Goal: Find specific page/section: Find specific page/section

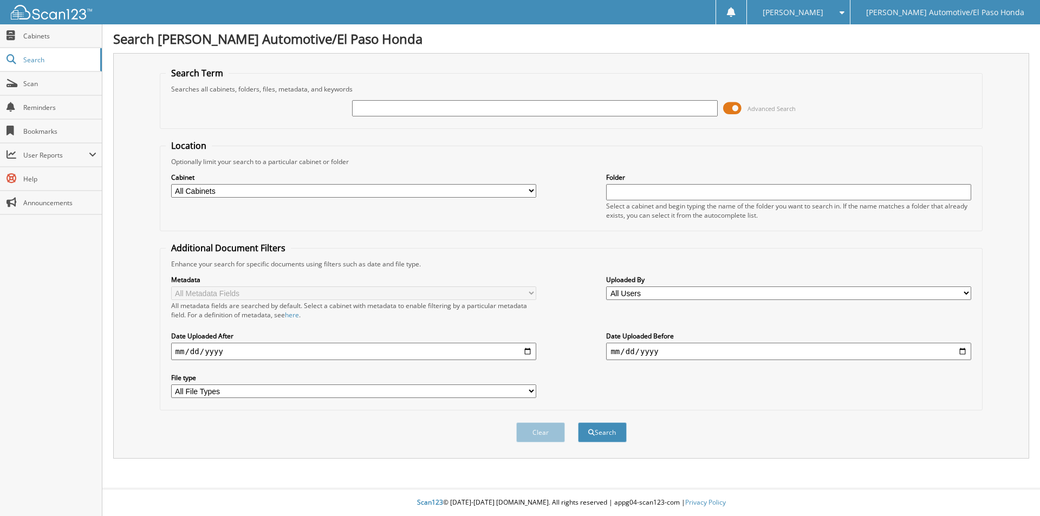
click at [379, 111] on input "text" at bounding box center [534, 108] width 365 height 16
type input "M"
type input "L"
type input "[PERSON_NAME]"
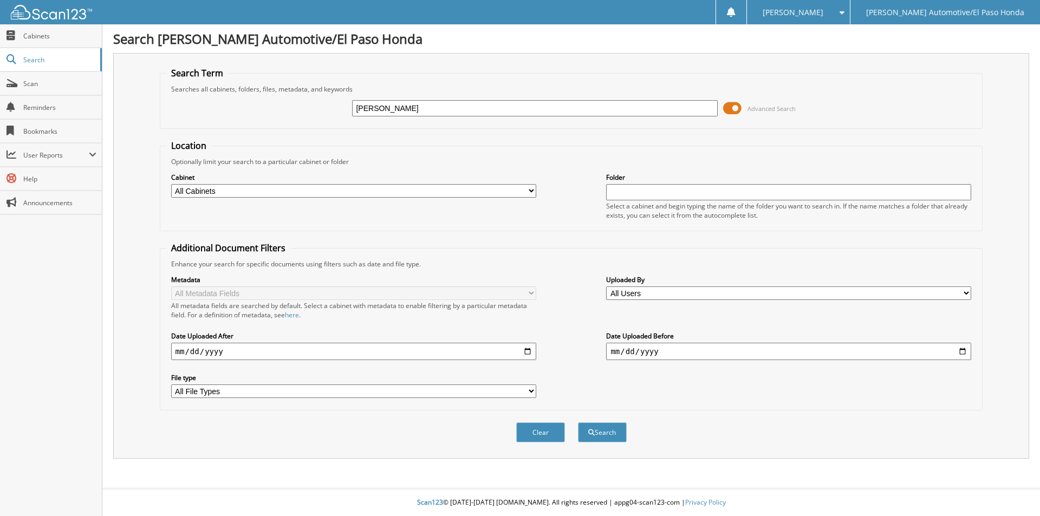
click at [578, 423] on button "Search" at bounding box center [602, 433] width 49 height 20
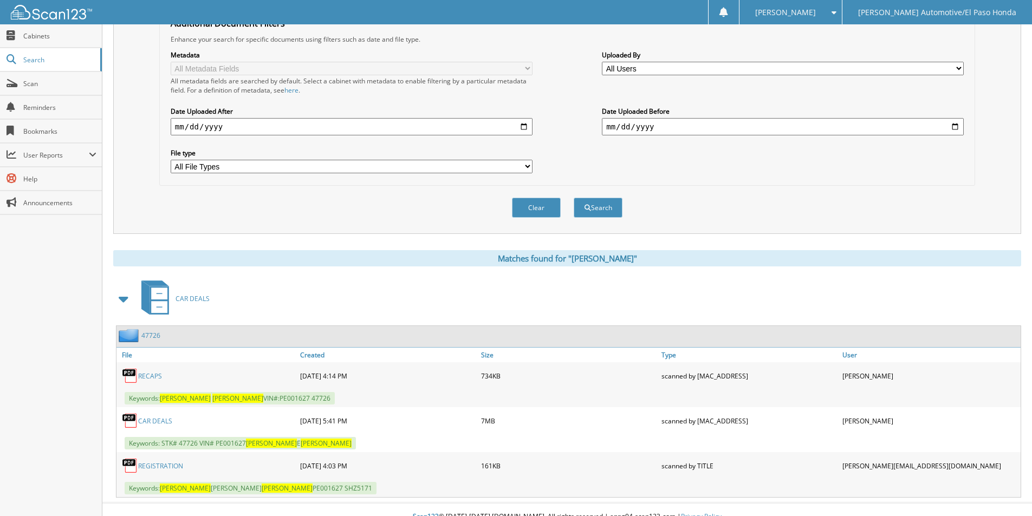
scroll to position [239, 0]
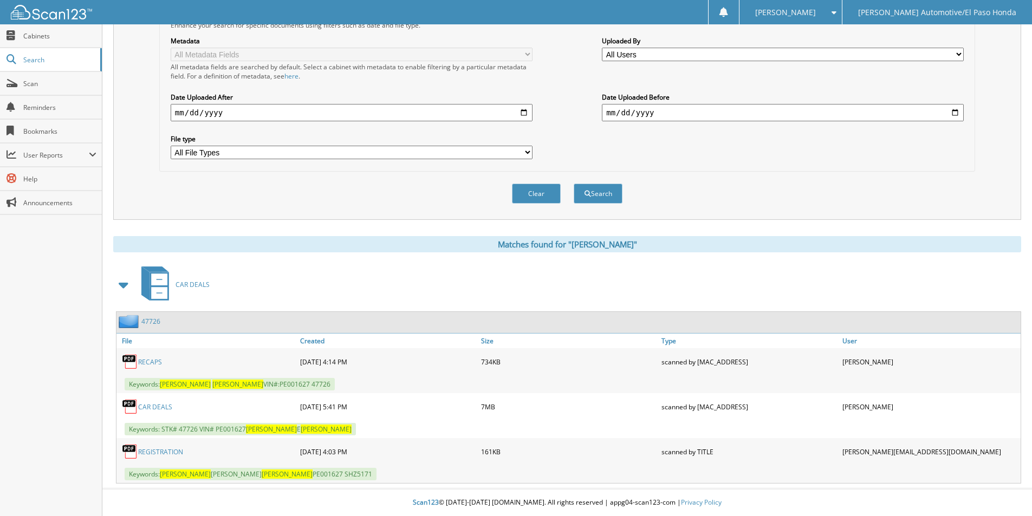
click at [155, 410] on link "CAR DEALS" at bounding box center [155, 406] width 34 height 9
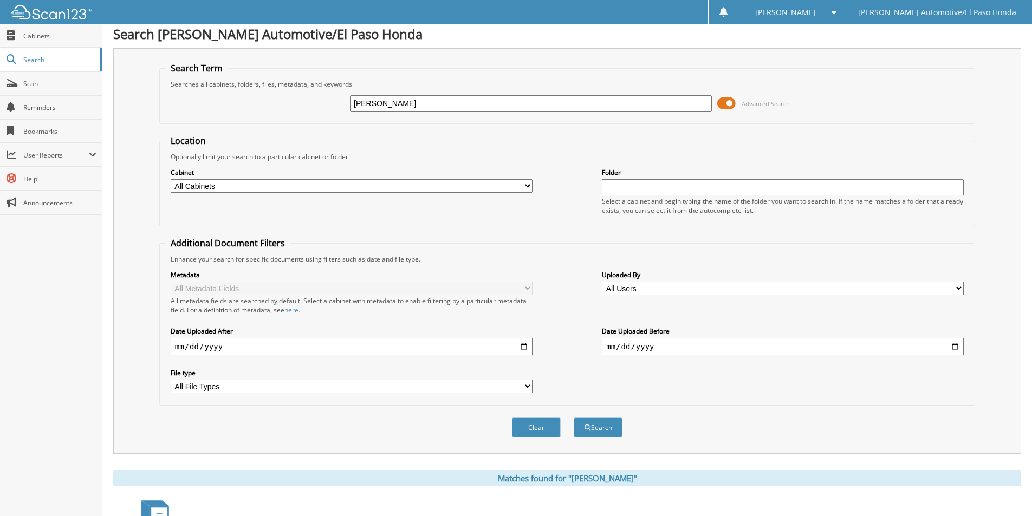
scroll to position [0, 0]
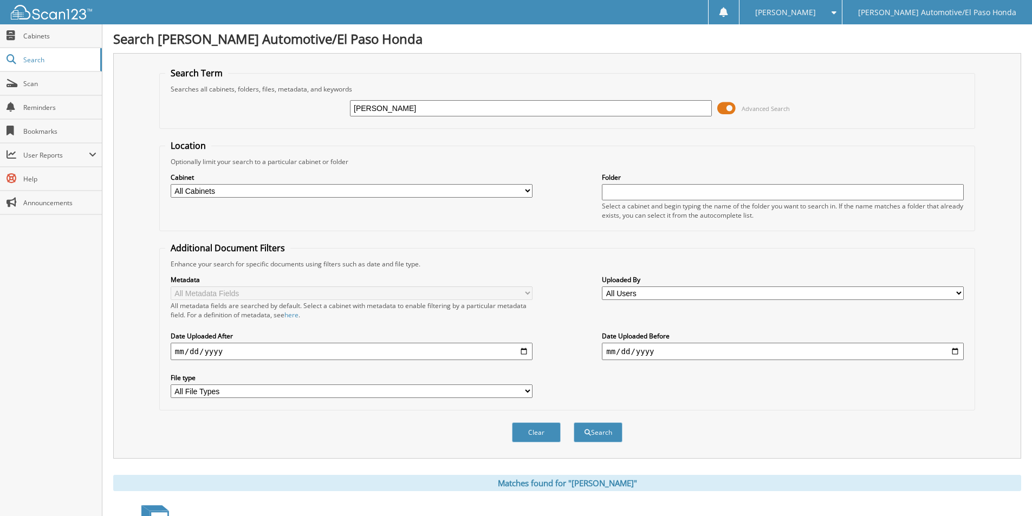
drag, startPoint x: 445, startPoint y: 104, endPoint x: 287, endPoint y: 101, distance: 158.2
click at [291, 101] on div "MARTHA LUNA Advanced Search" at bounding box center [567, 108] width 804 height 29
click at [387, 112] on input "text" at bounding box center [531, 108] width 362 height 16
click at [393, 115] on input "text" at bounding box center [531, 108] width 362 height 16
type input "52445"
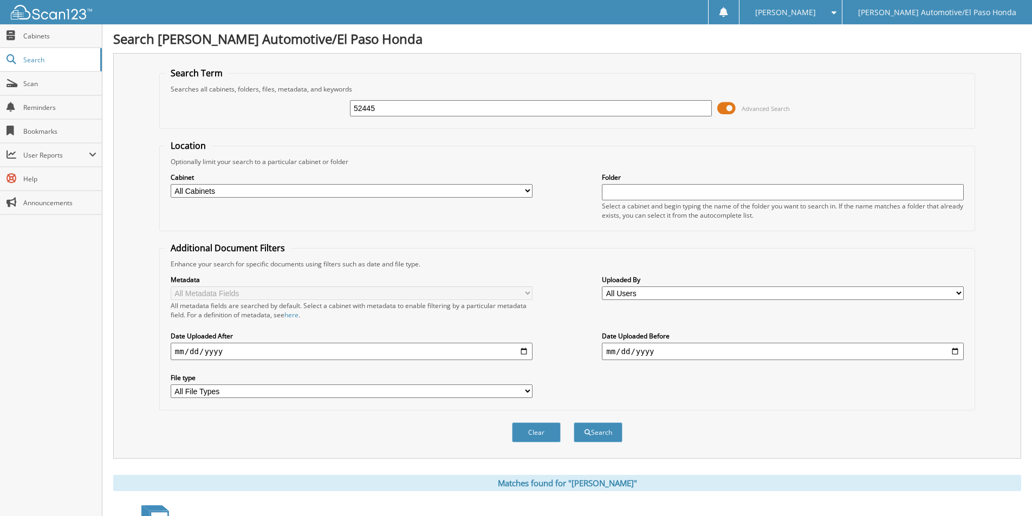
click at [574, 423] on button "Search" at bounding box center [598, 433] width 49 height 20
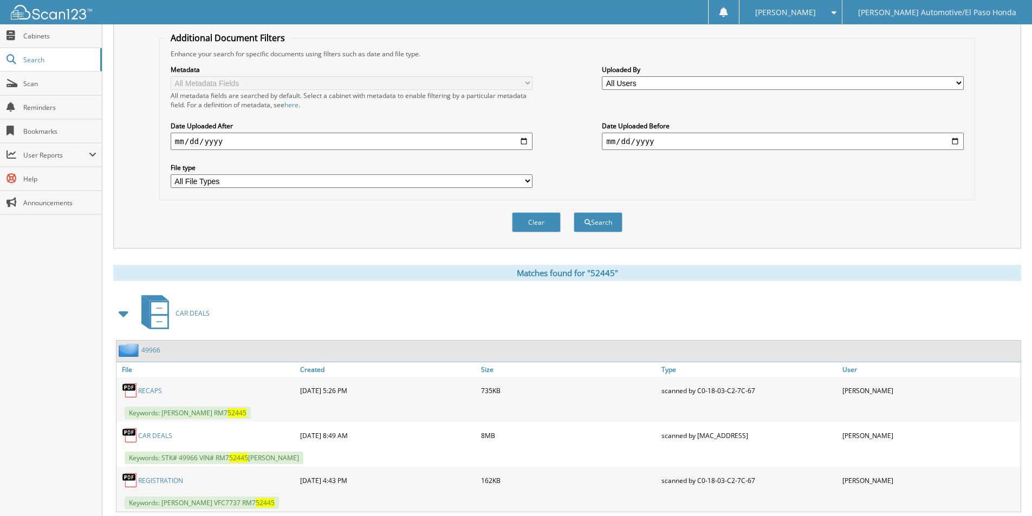
scroll to position [325, 0]
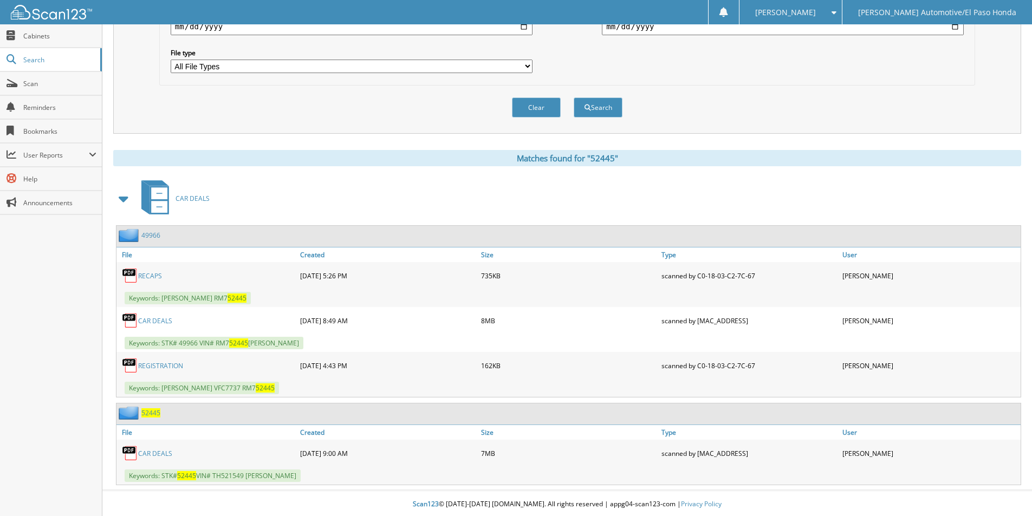
click at [154, 410] on span "52445" at bounding box center [150, 412] width 19 height 9
